Goal: Task Accomplishment & Management: Use online tool/utility

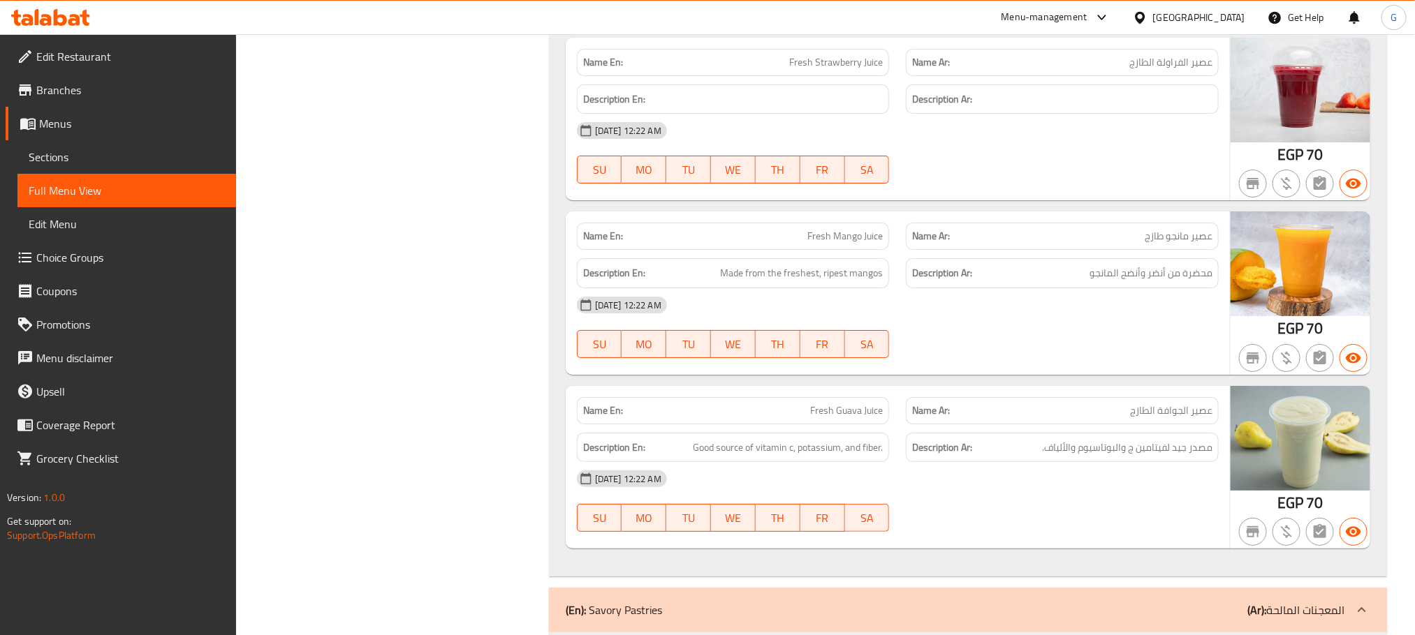
scroll to position [11234, 0]
click at [63, 22] on icon at bounding box center [60, 17] width 13 height 17
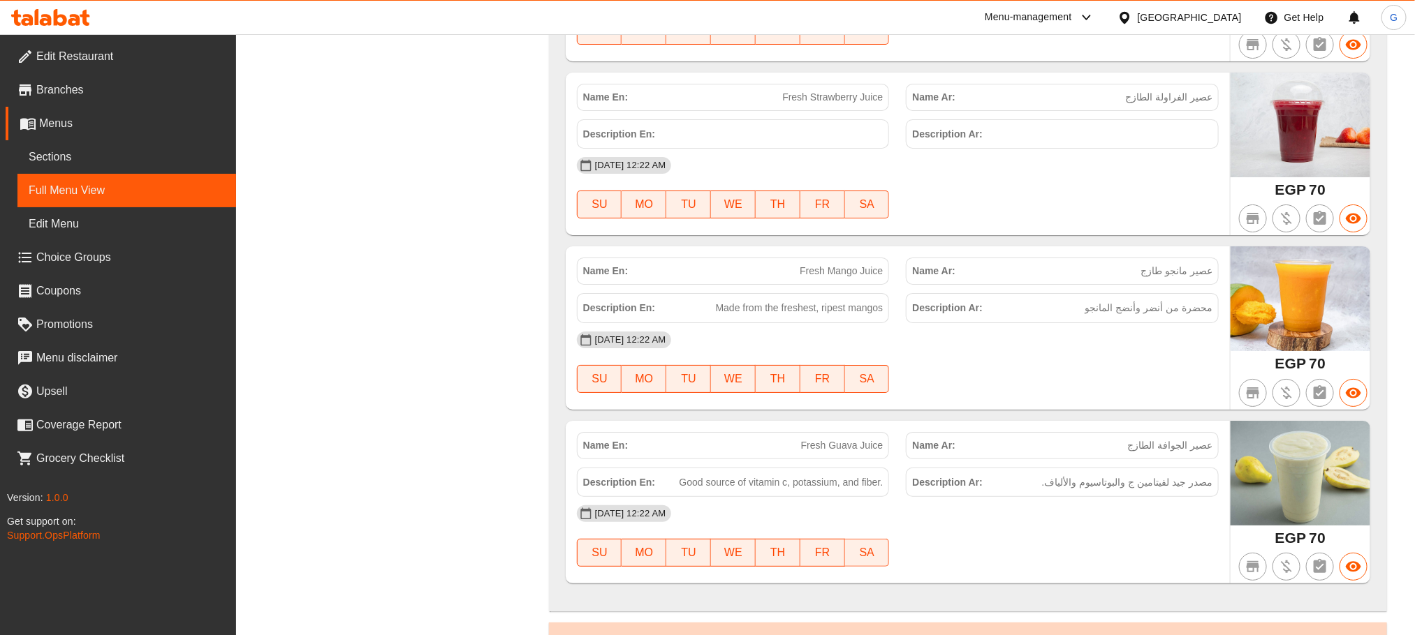
scroll to position [11268, 0]
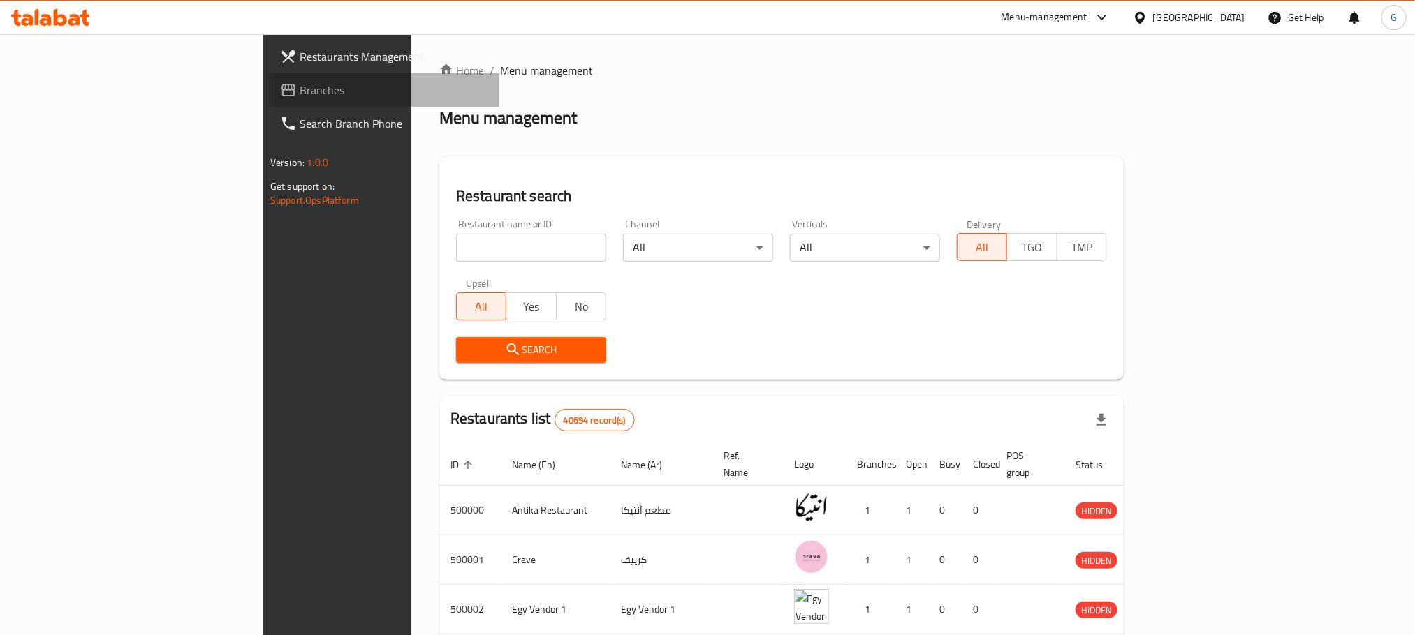
click at [269, 78] on link "Branches" at bounding box center [384, 90] width 230 height 34
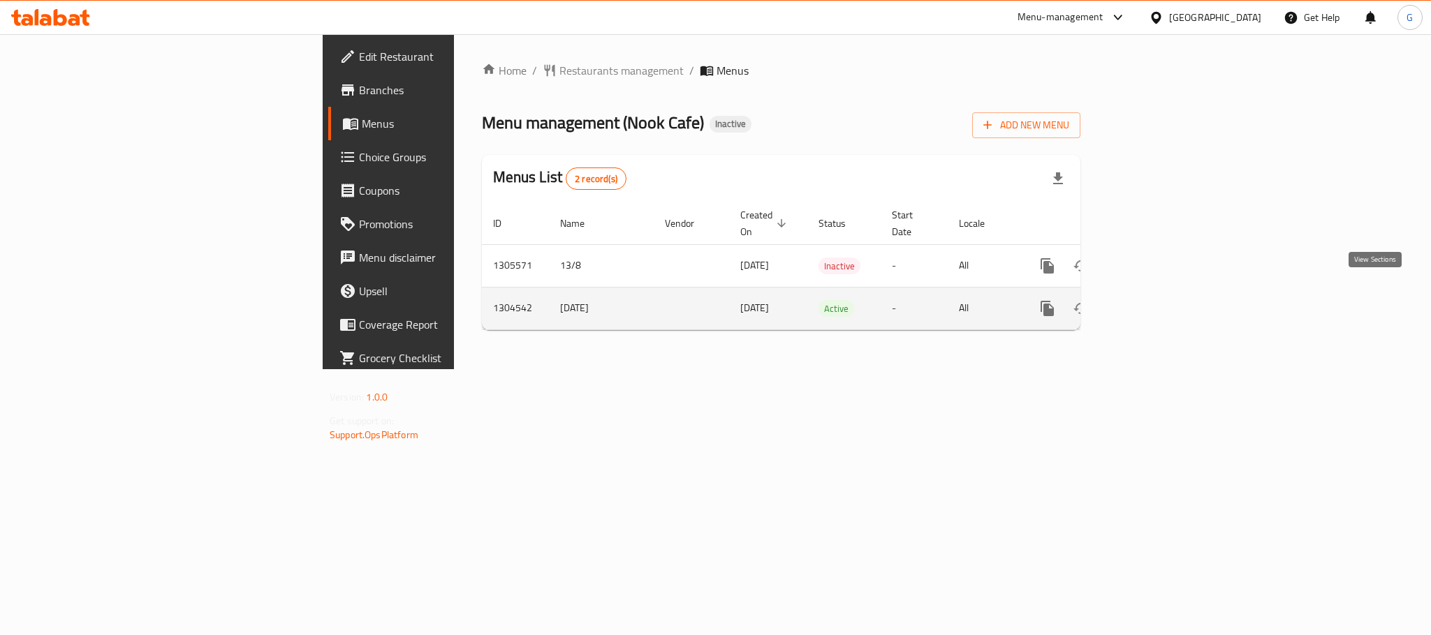
click at [1156, 300] on icon "enhanced table" at bounding box center [1148, 308] width 17 height 17
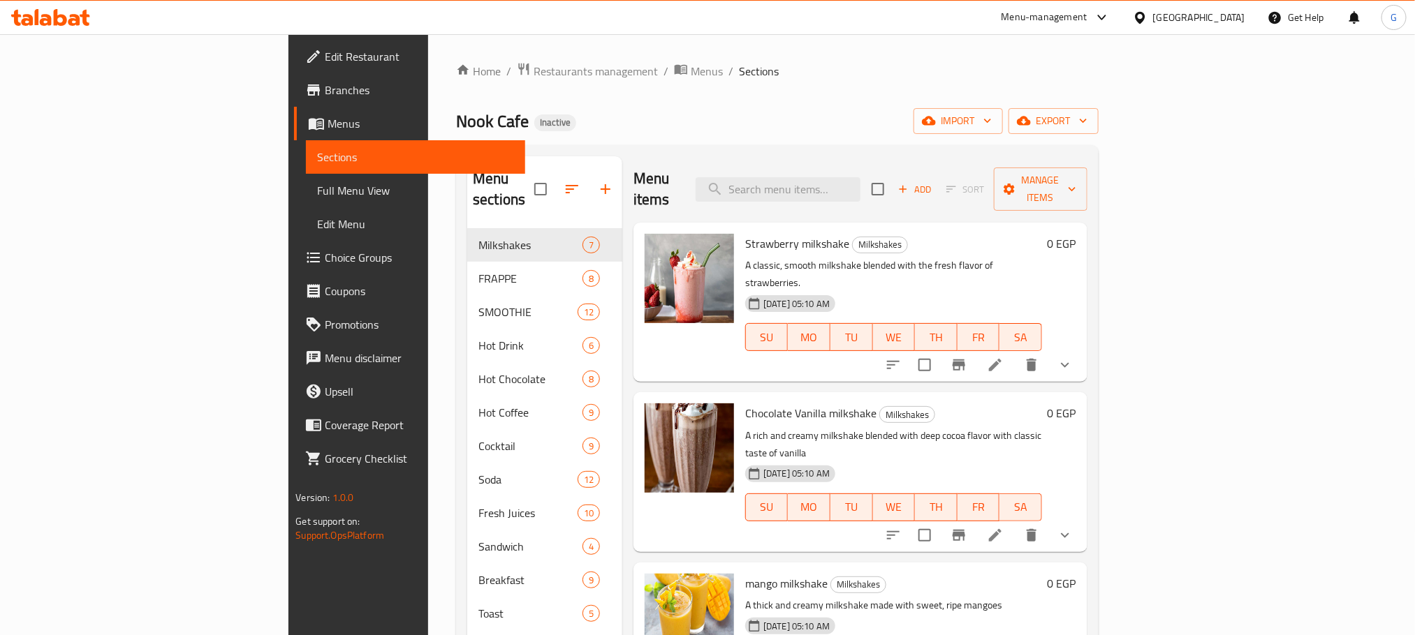
click at [306, 176] on link "Full Menu View" at bounding box center [415, 191] width 219 height 34
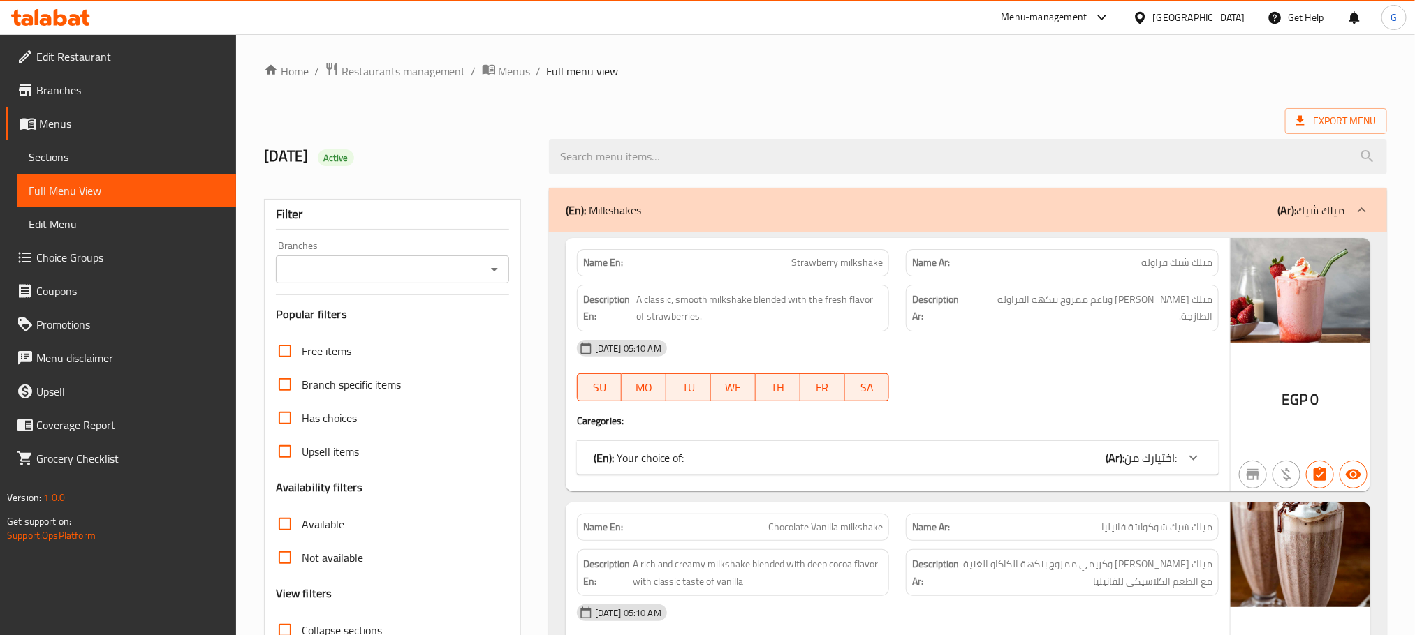
click at [702, 338] on div "16-08-2025 05:10 AM" at bounding box center [897, 349] width 658 height 34
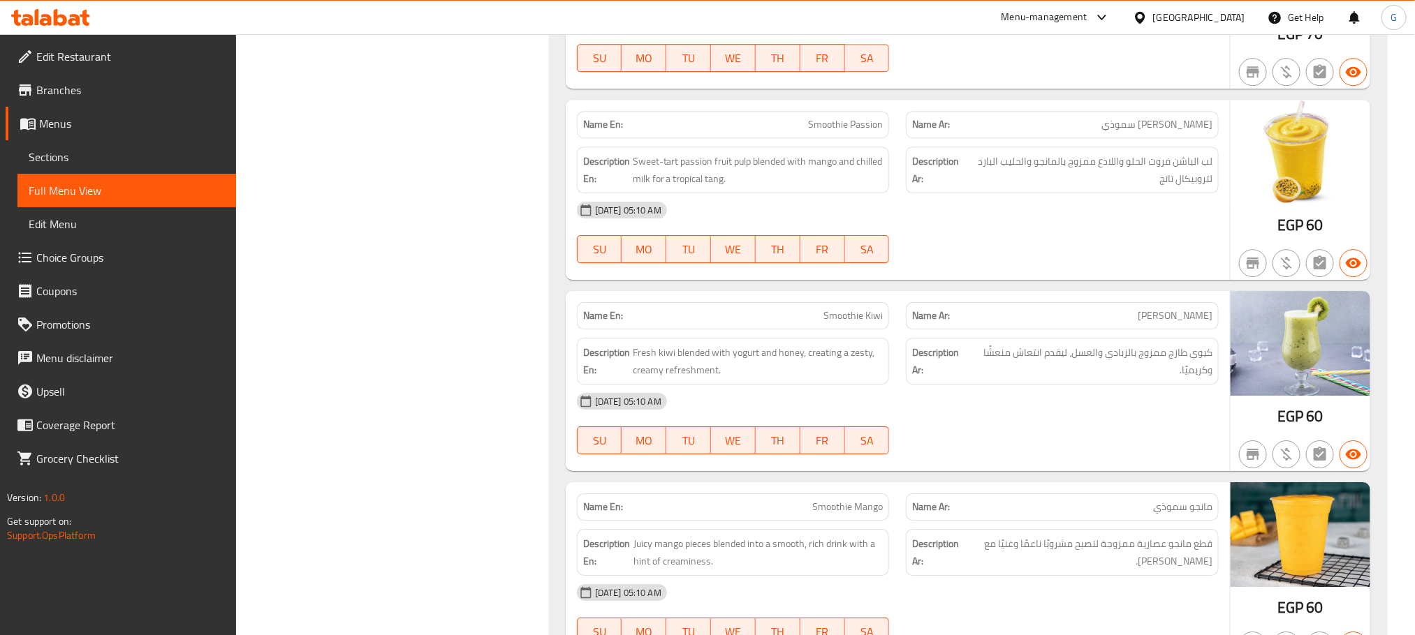
scroll to position [5212, 0]
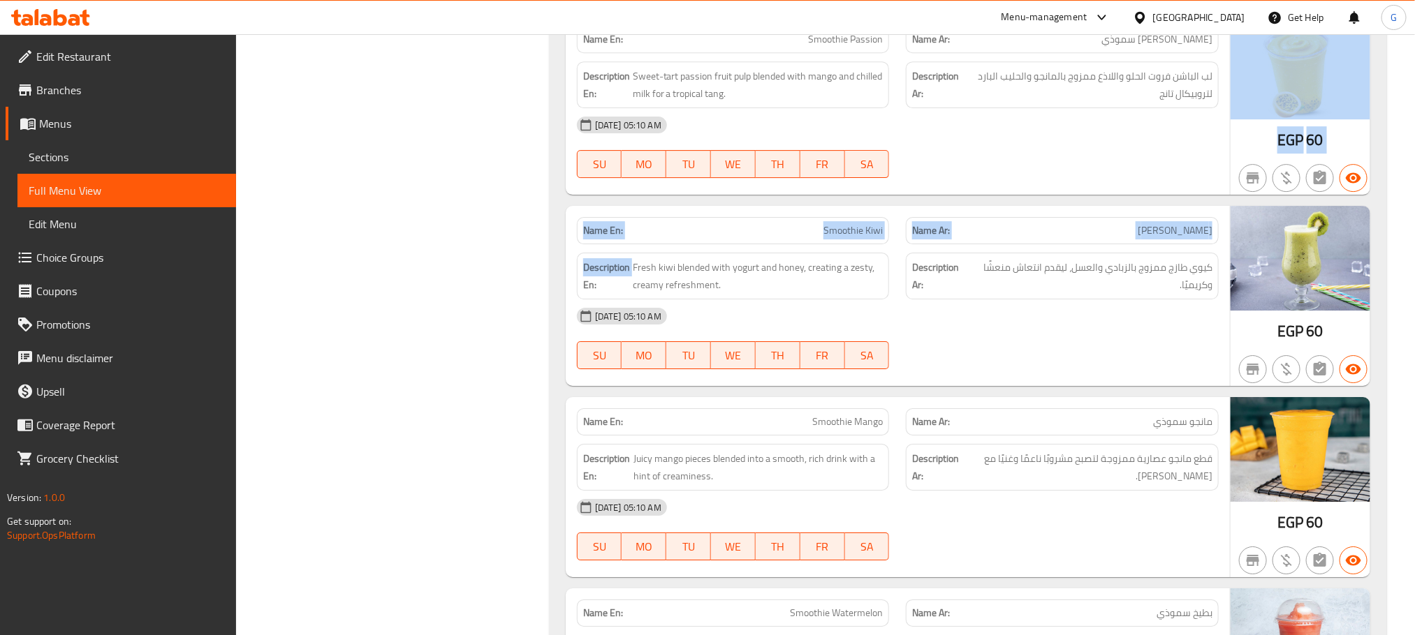
drag, startPoint x: 552, startPoint y: 330, endPoint x: 558, endPoint y: 109, distance: 220.8
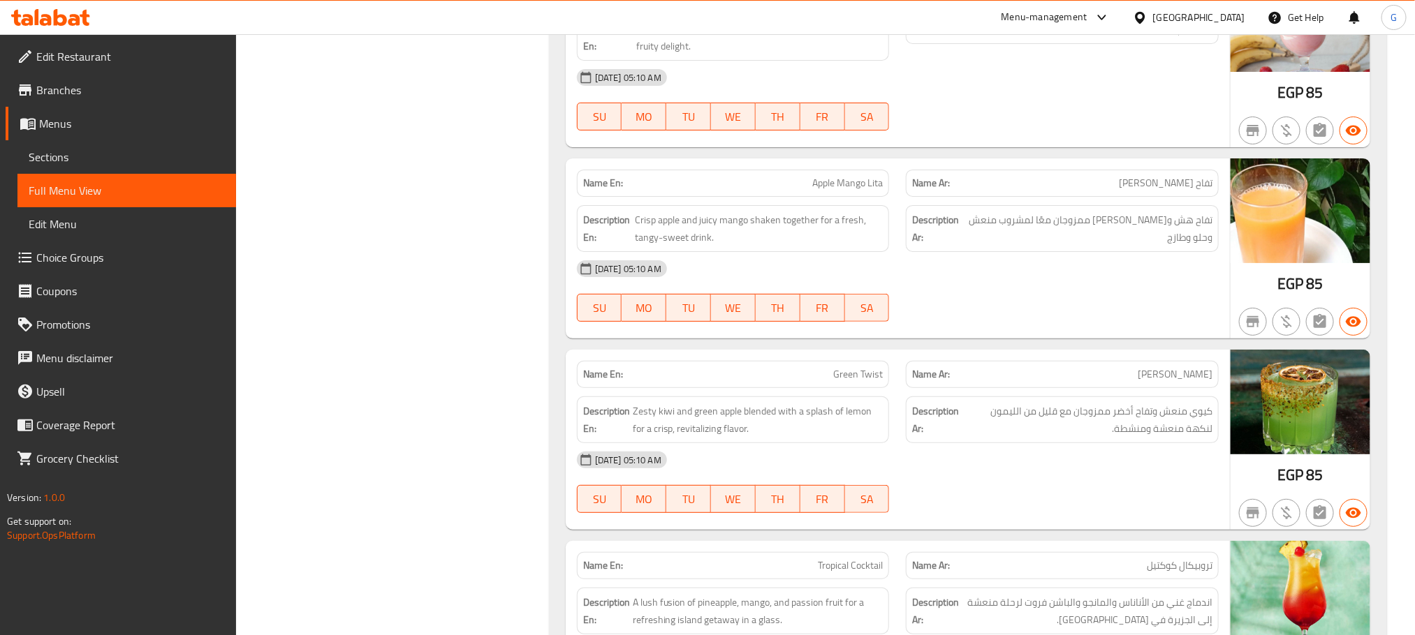
scroll to position [11395, 0]
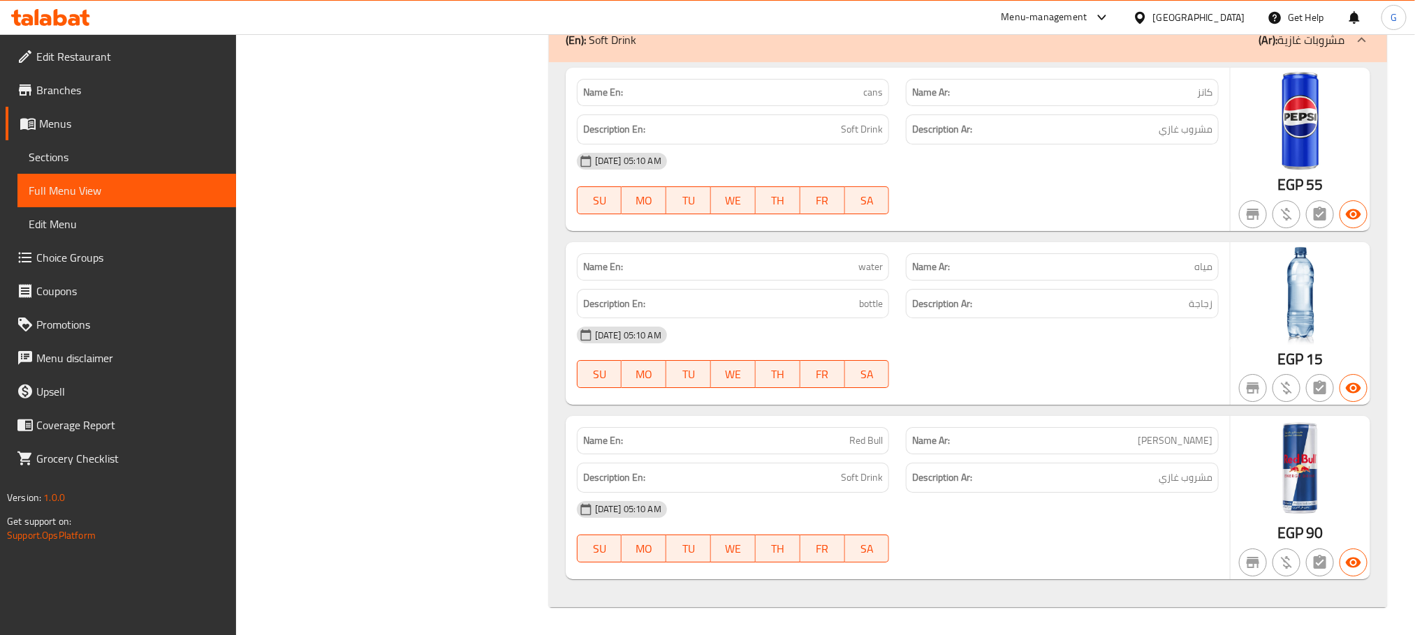
scroll to position [0, 0]
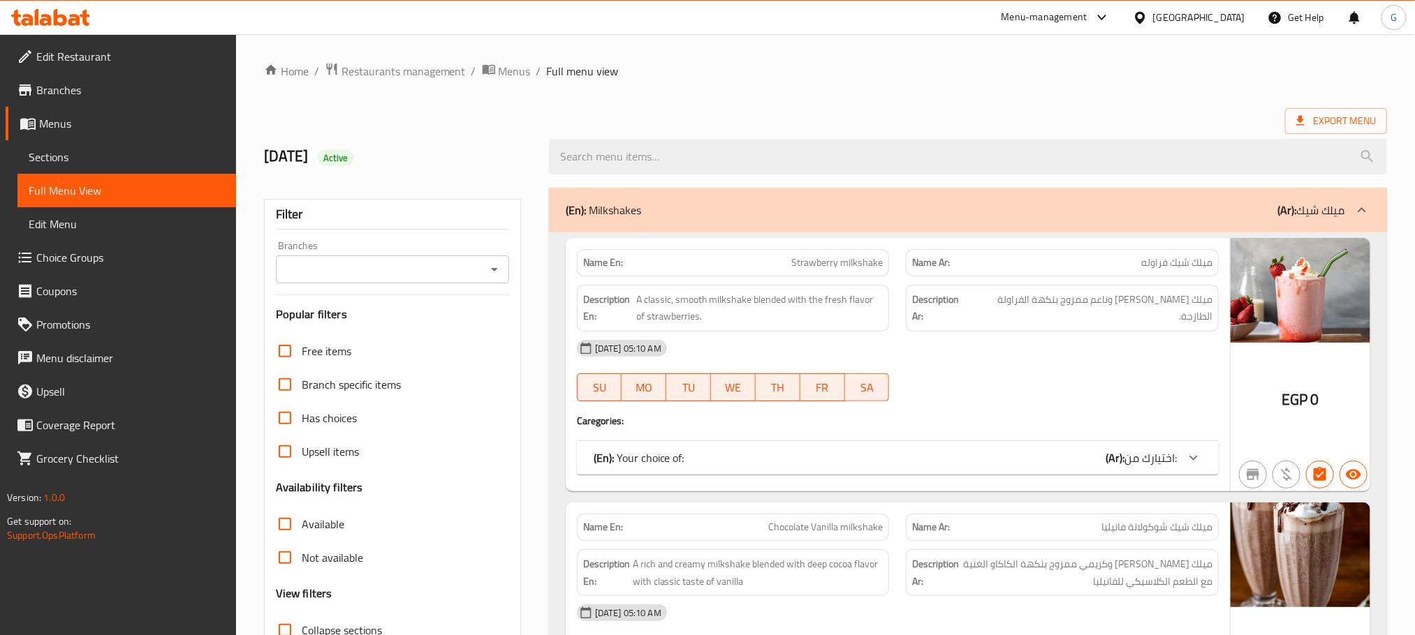
click at [1362, 108] on span "Export Menu" at bounding box center [1336, 121] width 102 height 26
click at [1308, 126] on span "Export Menu" at bounding box center [1336, 120] width 80 height 17
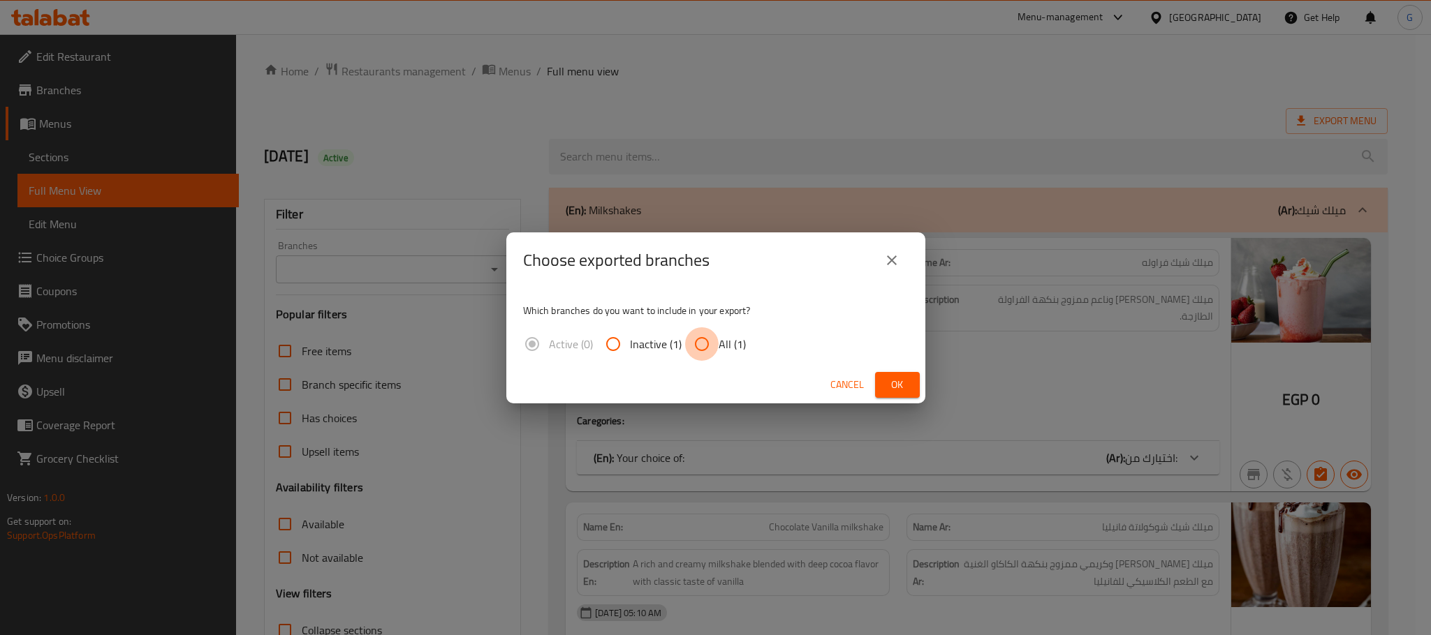
click at [714, 344] on input "All (1)" at bounding box center [702, 345] width 34 height 34
radio input "true"
click at [889, 371] on div "Cancel Ok" at bounding box center [715, 385] width 419 height 37
click at [889, 372] on button "Ok" at bounding box center [897, 385] width 45 height 26
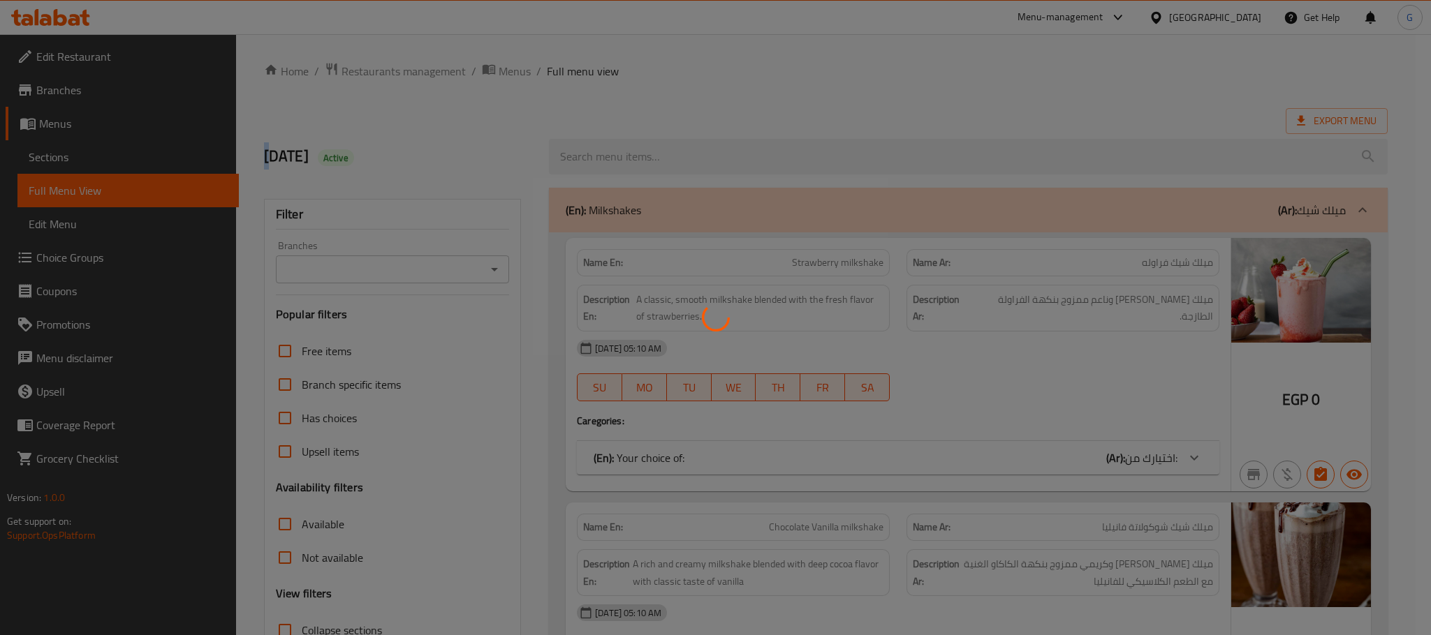
click at [889, 371] on div at bounding box center [715, 317] width 1431 height 635
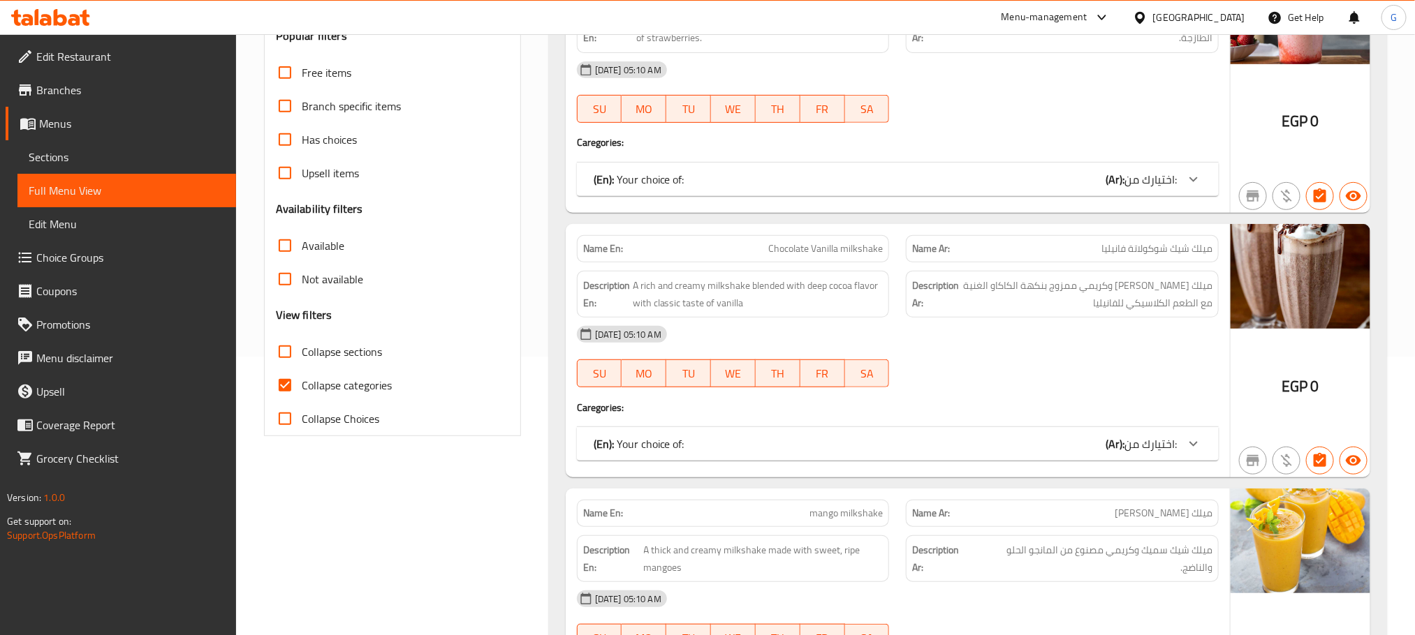
scroll to position [283, 0]
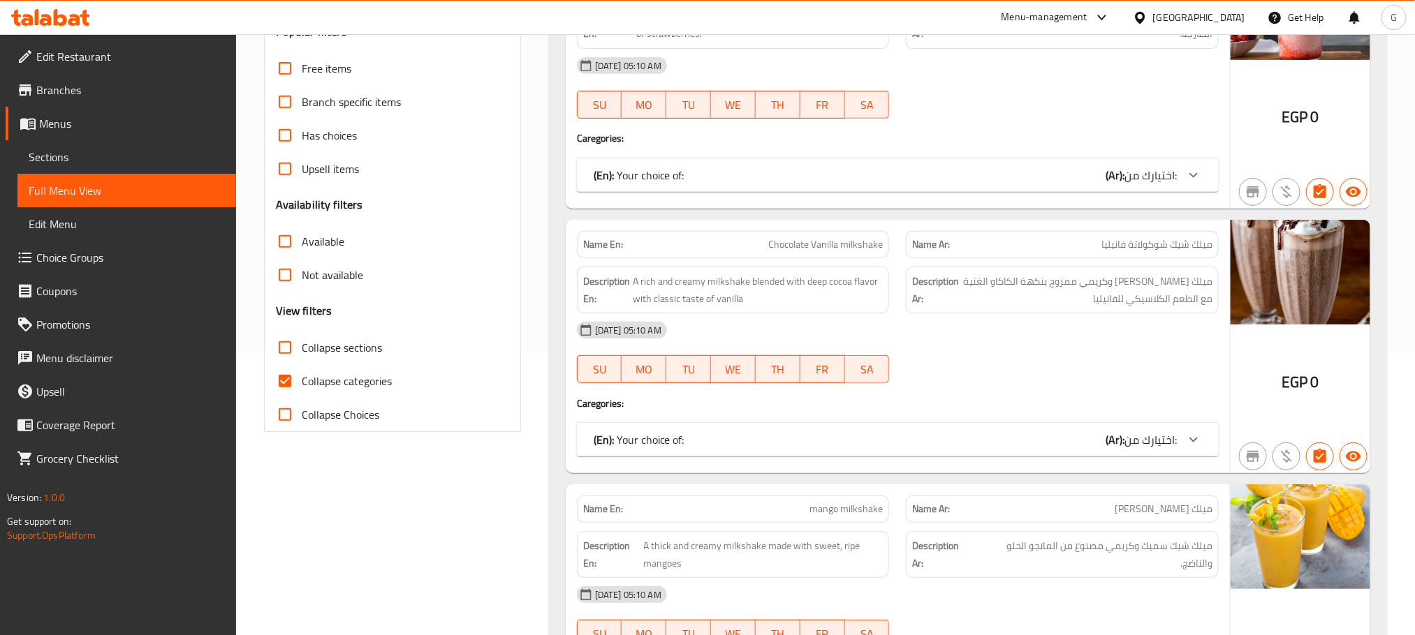
click at [336, 381] on span "Collapse categories" at bounding box center [347, 381] width 90 height 17
click at [302, 381] on input "Collapse categories" at bounding box center [285, 382] width 34 height 34
checkbox input "false"
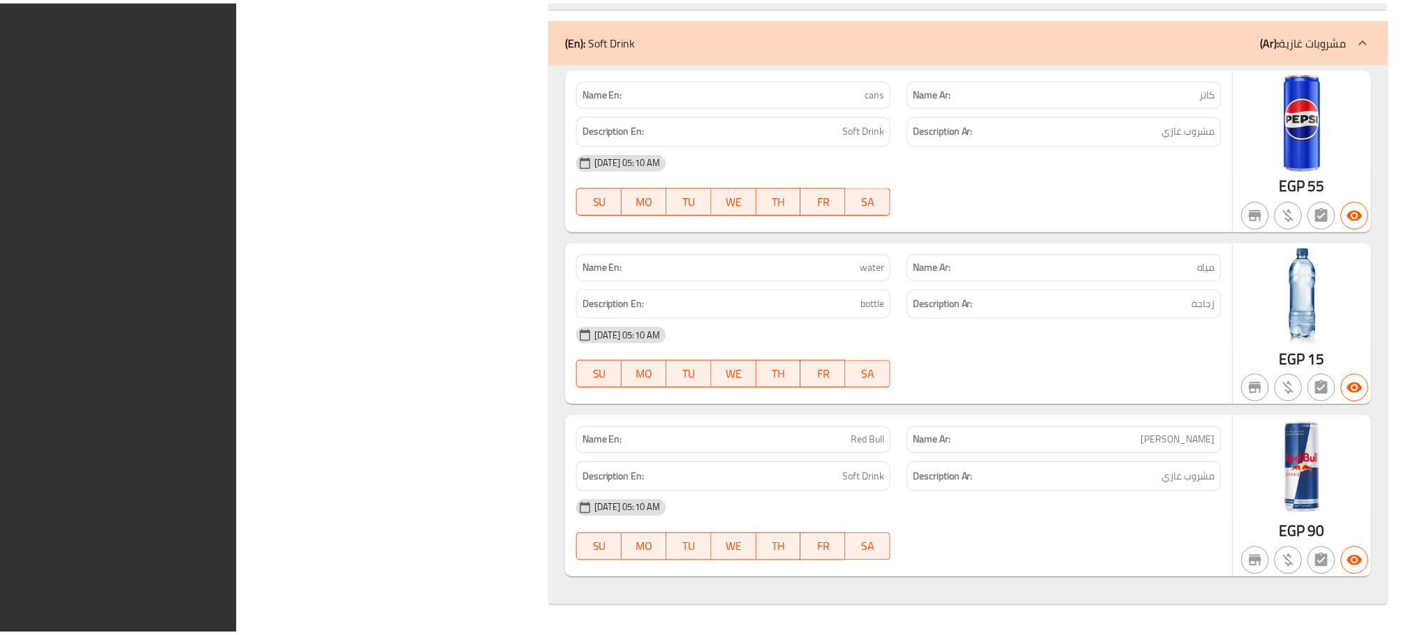
scroll to position [32152, 0]
